Goal: Information Seeking & Learning: Learn about a topic

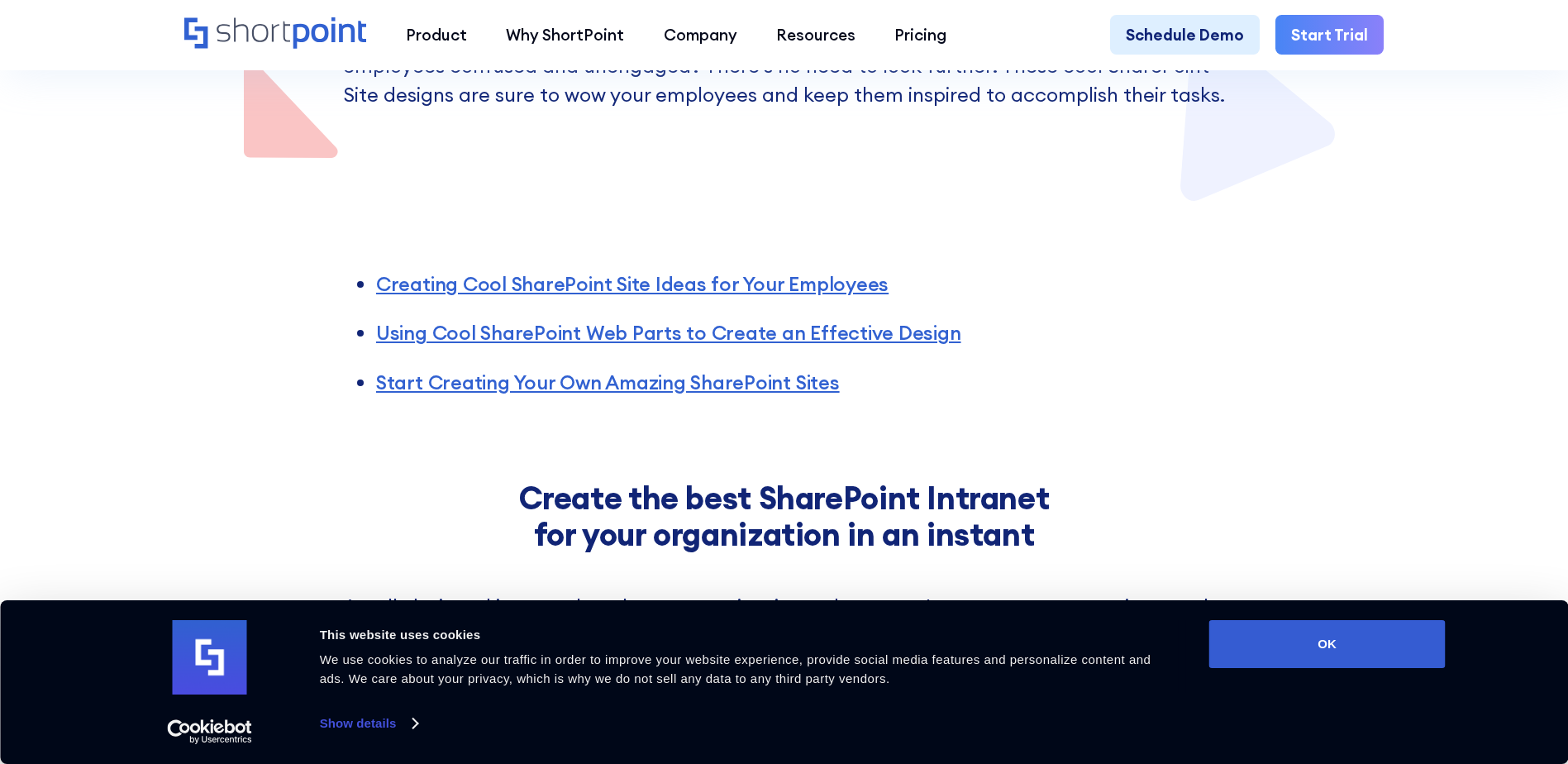
scroll to position [826, 0]
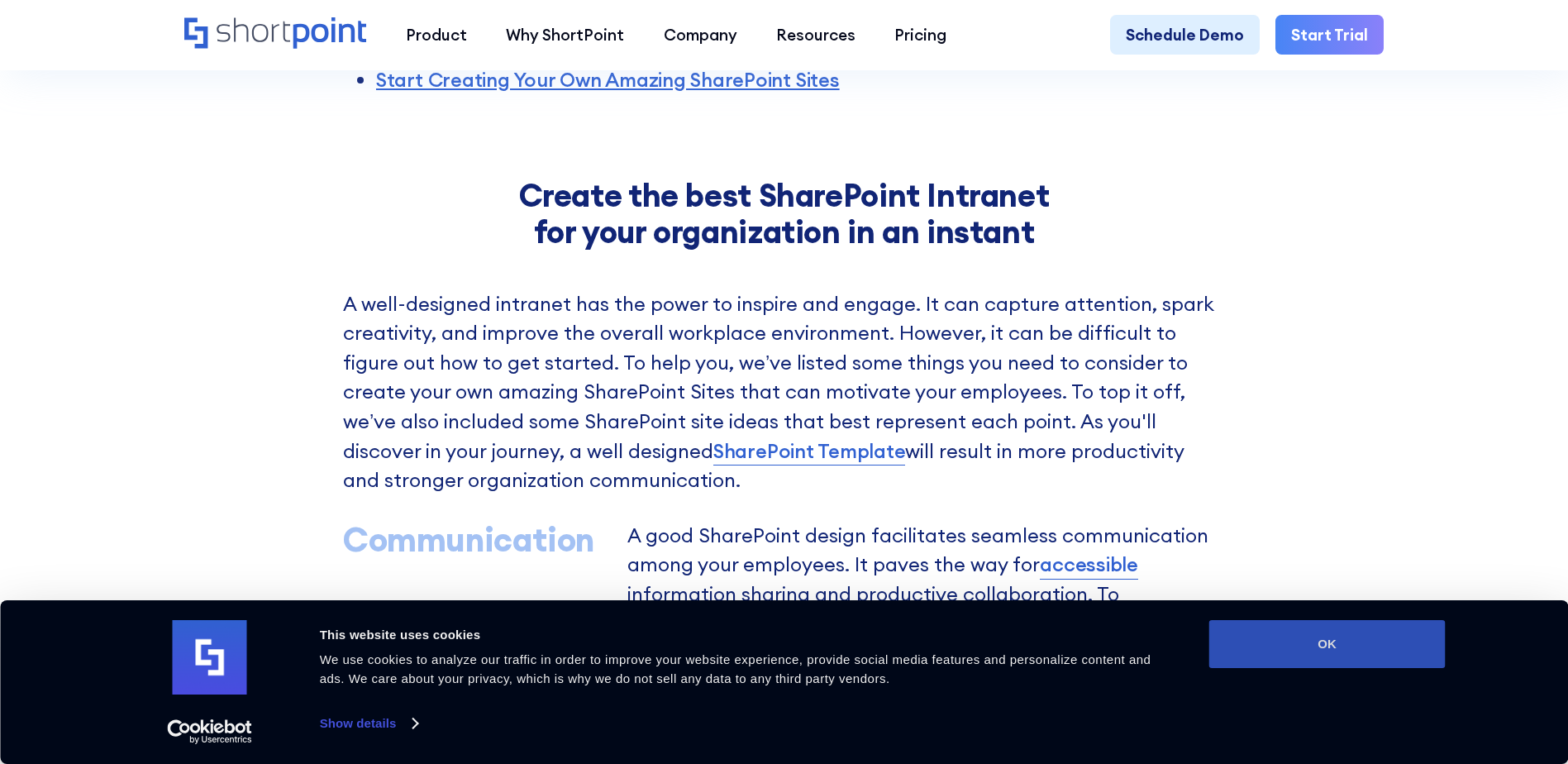
click at [1351, 640] on button "OK" at bounding box center [1328, 644] width 236 height 48
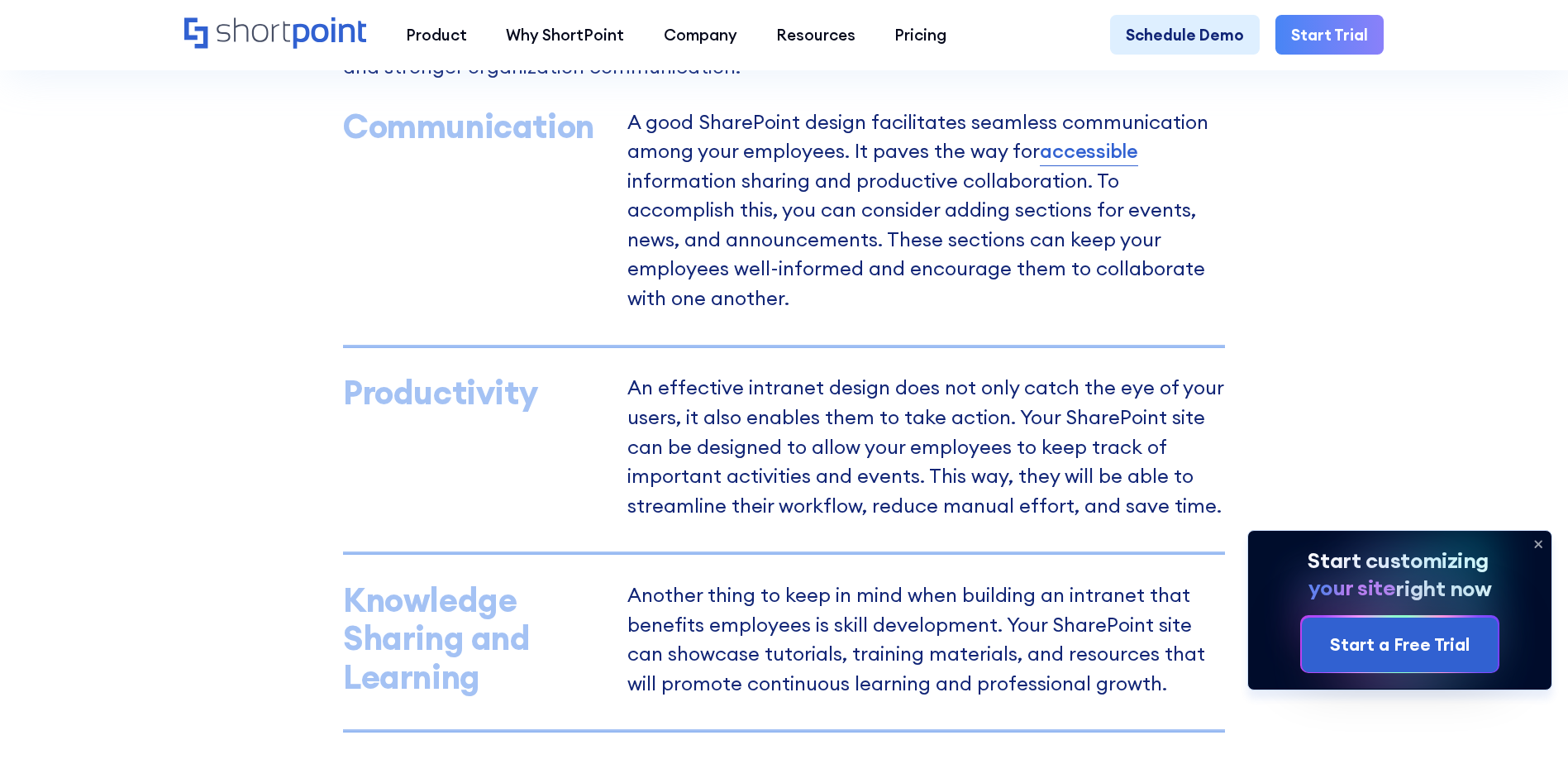
scroll to position [0, 0]
click at [1537, 533] on icon at bounding box center [1539, 544] width 27 height 27
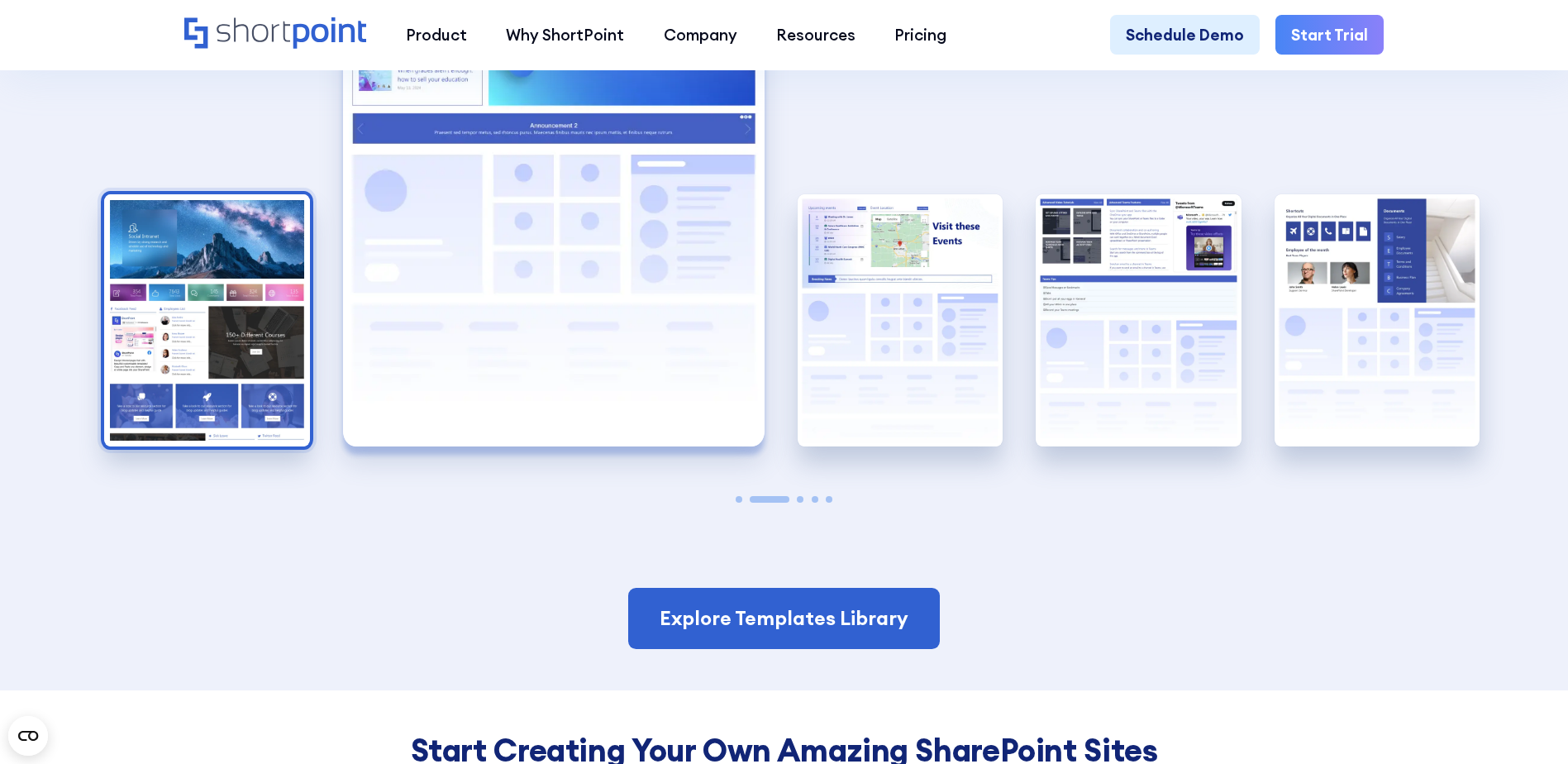
scroll to position [3554, 0]
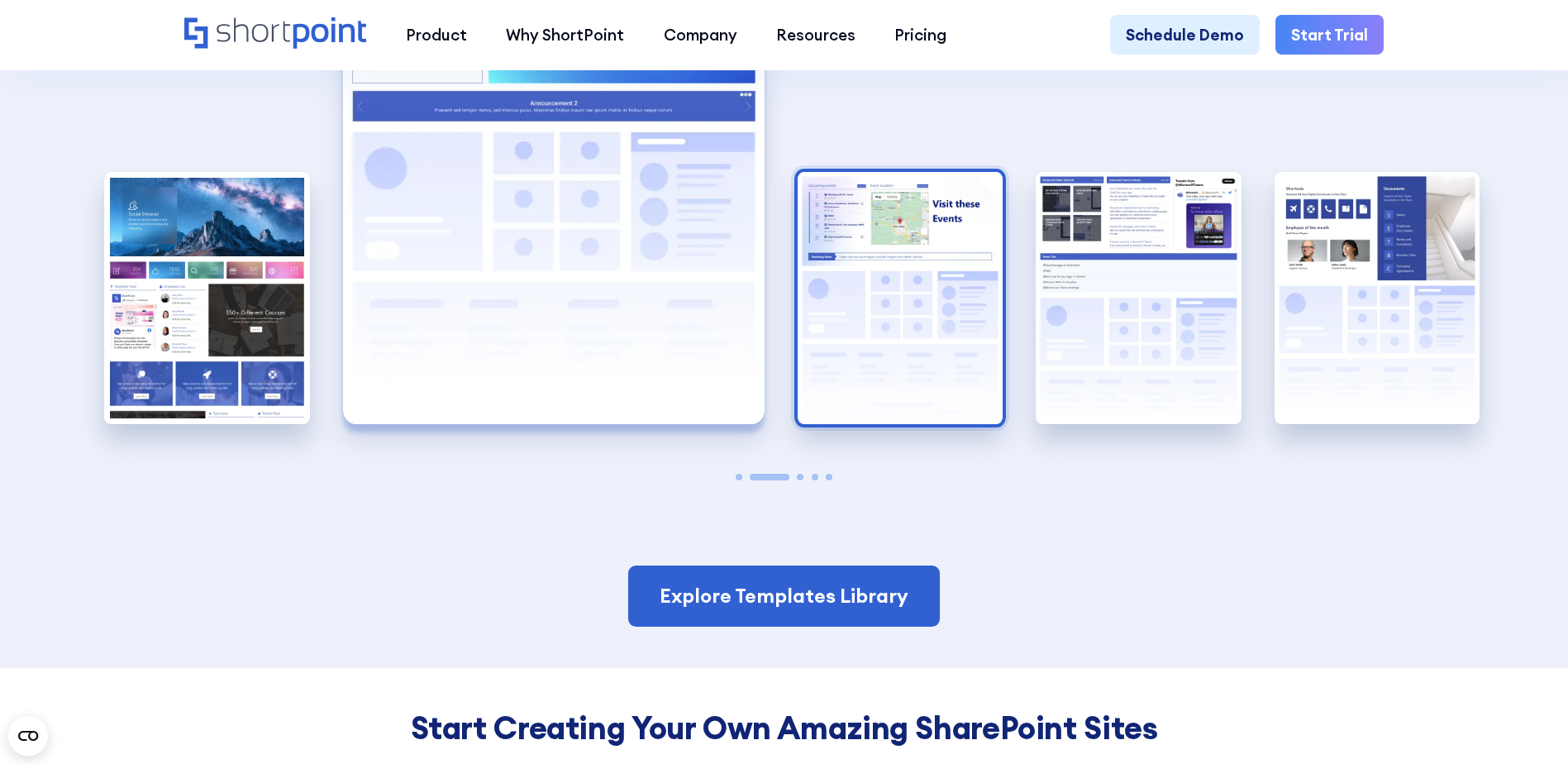
click at [890, 379] on img "3 / 5" at bounding box center [901, 298] width 206 height 252
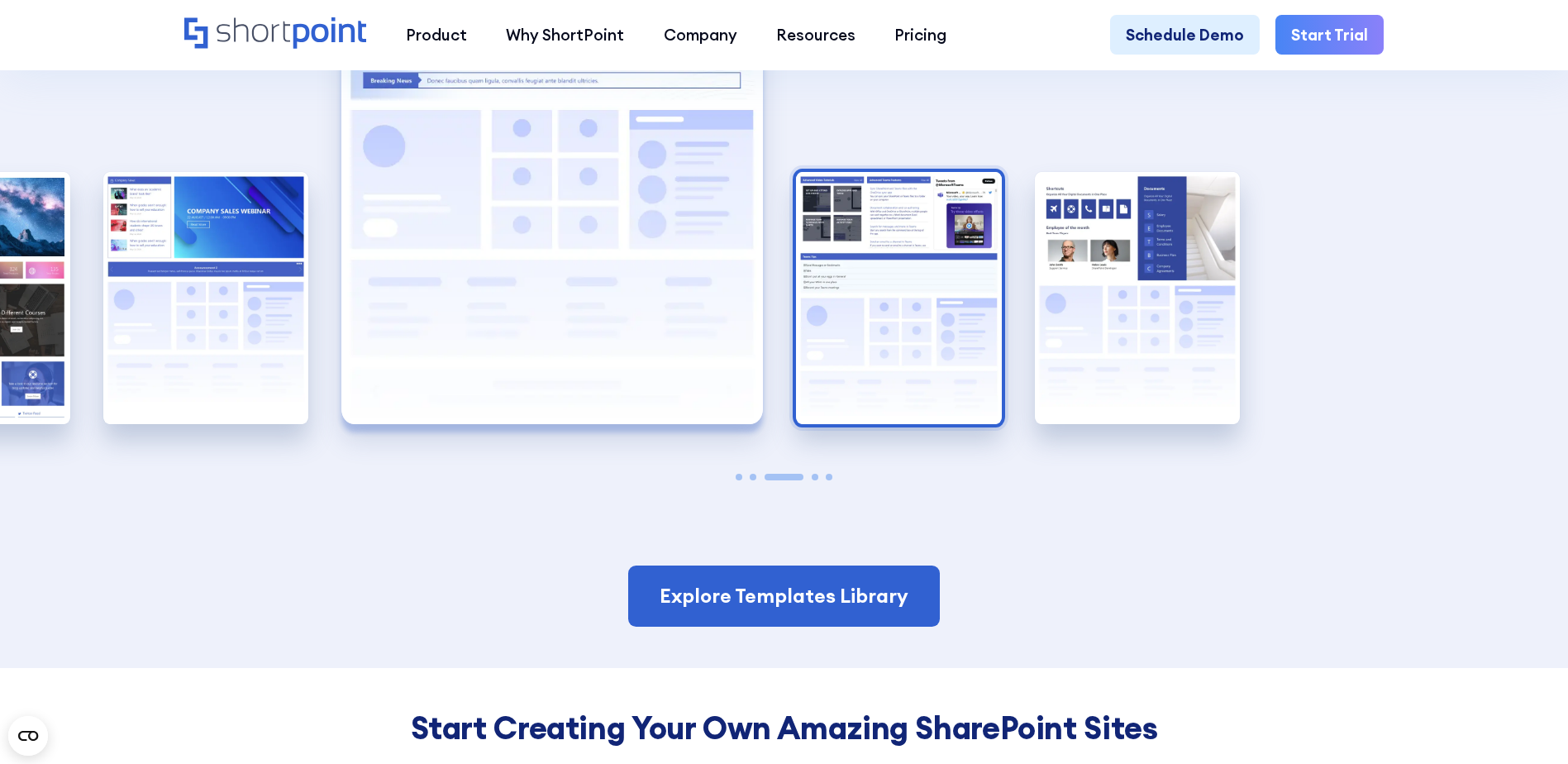
click at [923, 378] on img "4 / 5" at bounding box center [899, 298] width 206 height 252
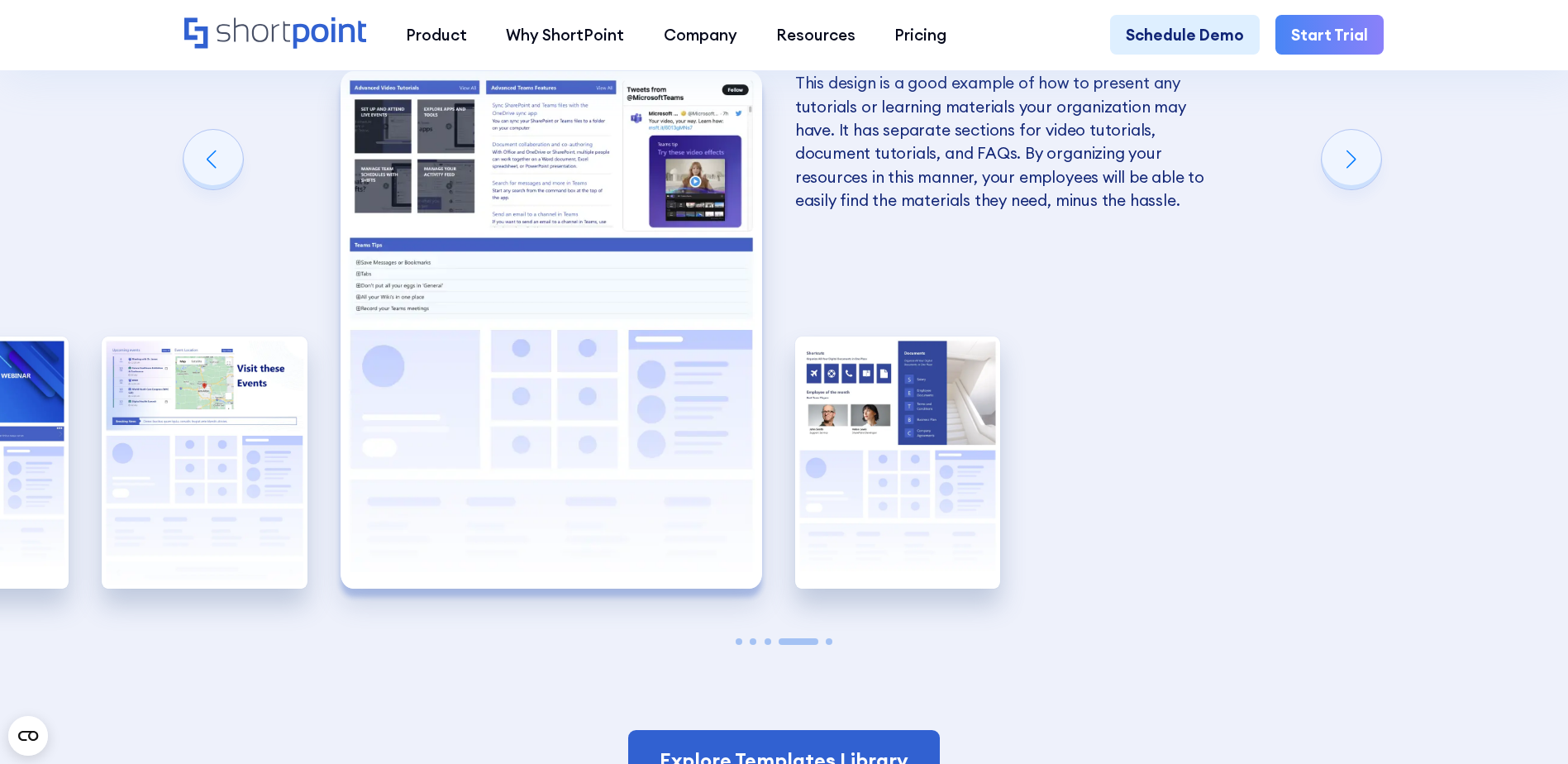
scroll to position [3306, 0]
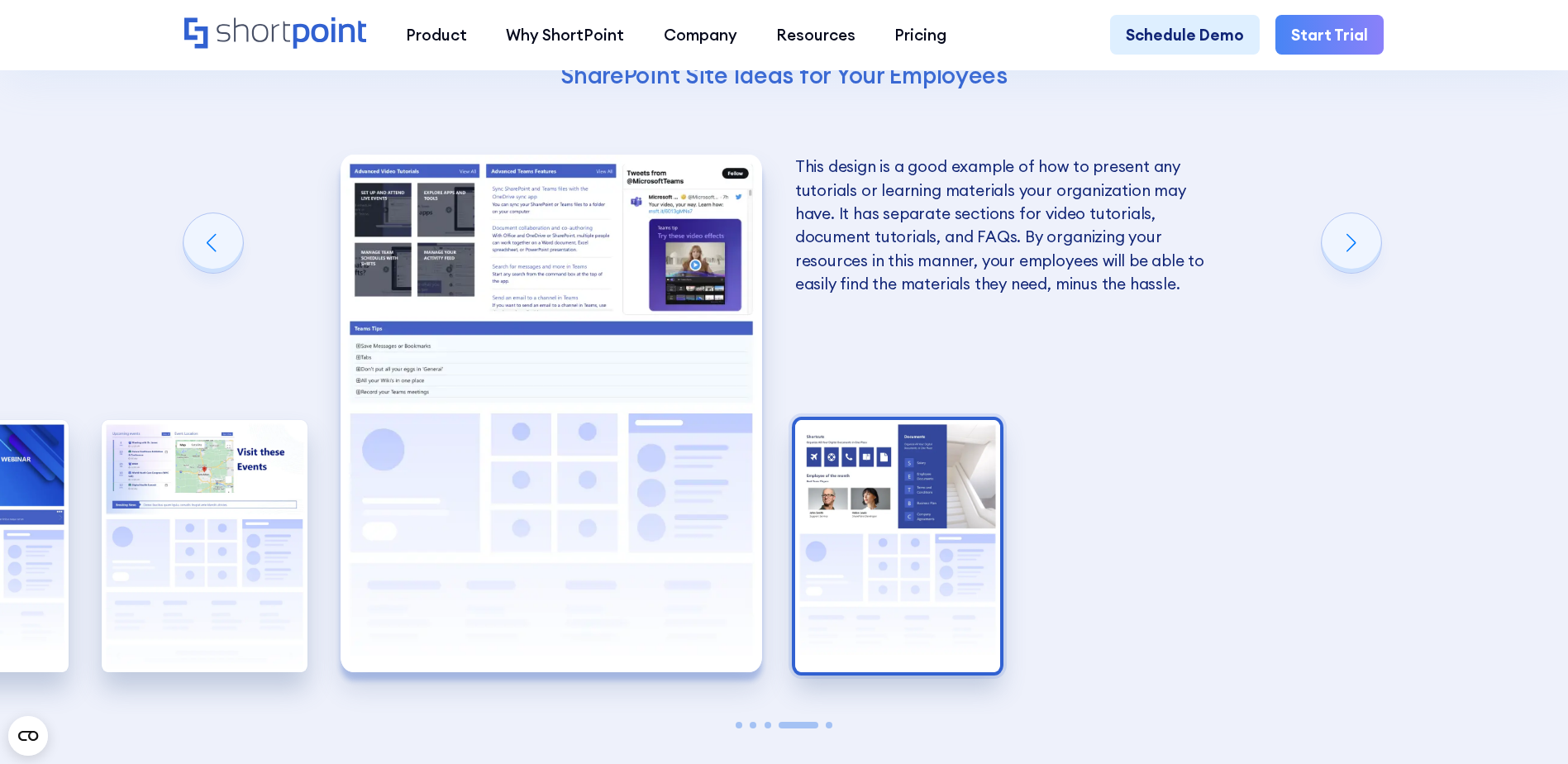
click at [922, 507] on img "5 / 5" at bounding box center [898, 546] width 206 height 252
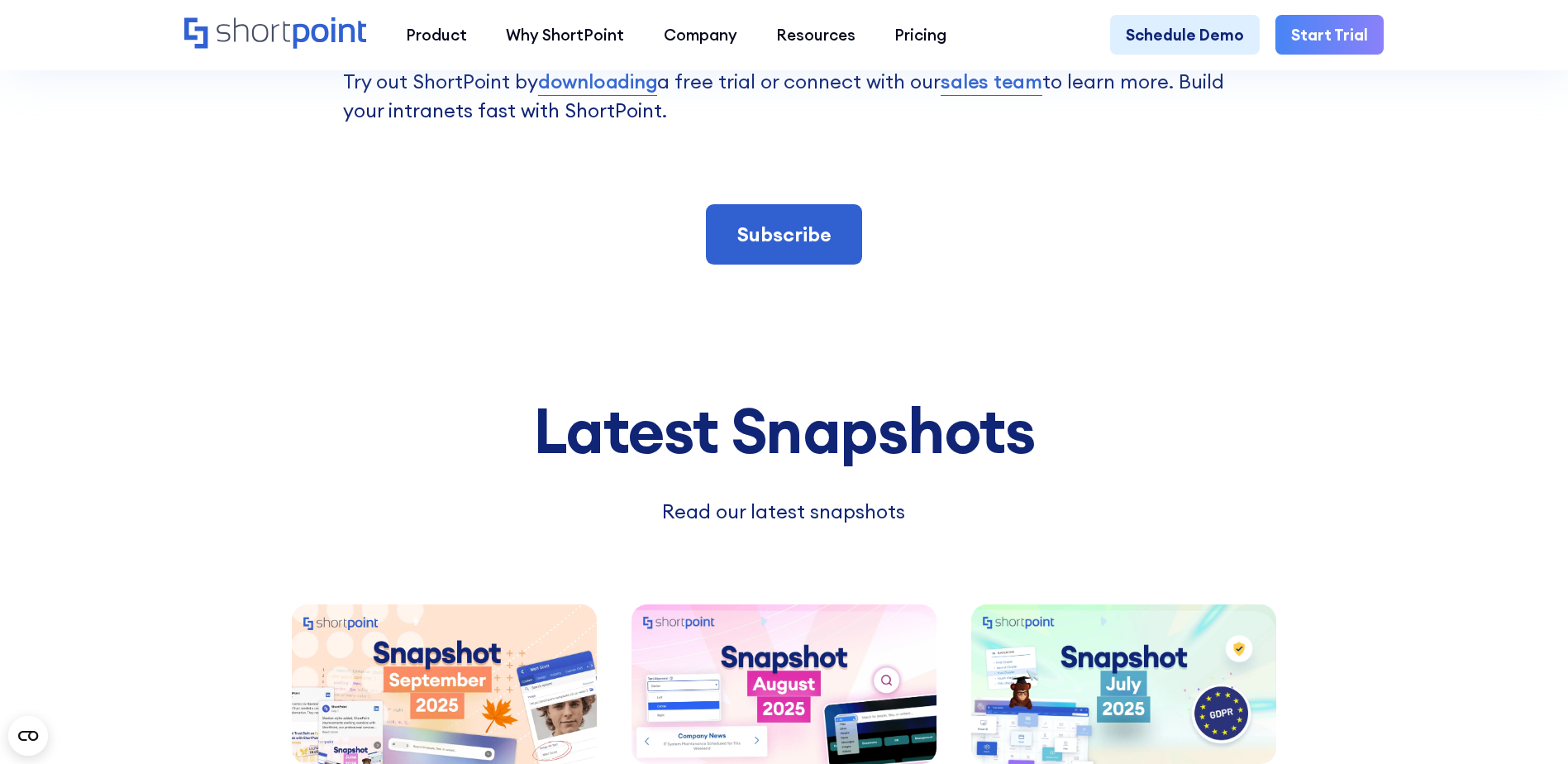
scroll to position [5124, 0]
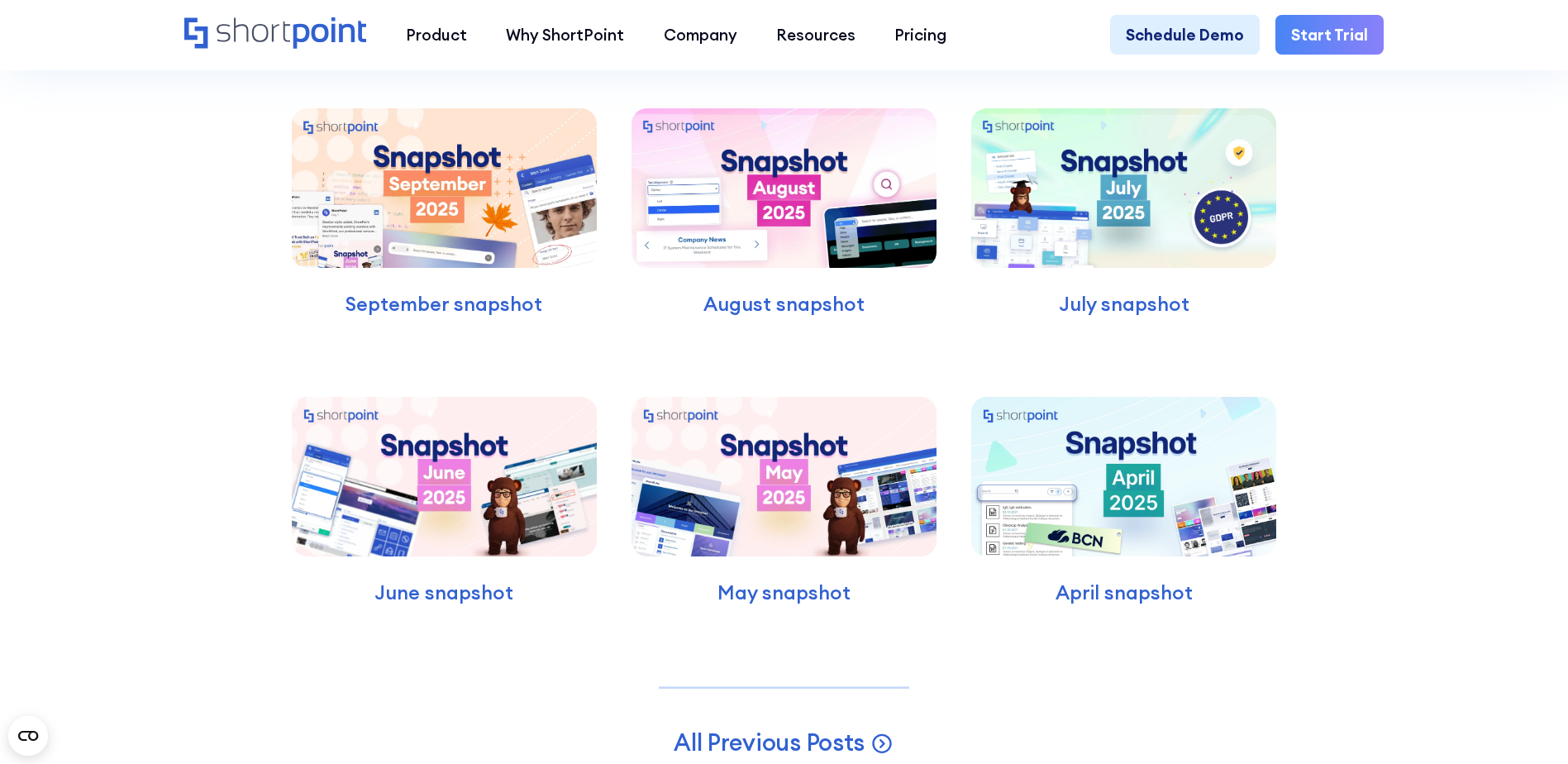
click at [1518, 441] on div "Latest Snapshots Read our latest snapshots September snapshot August snapshot J…" at bounding box center [784, 362] width 1568 height 1105
